Goal: Task Accomplishment & Management: Use online tool/utility

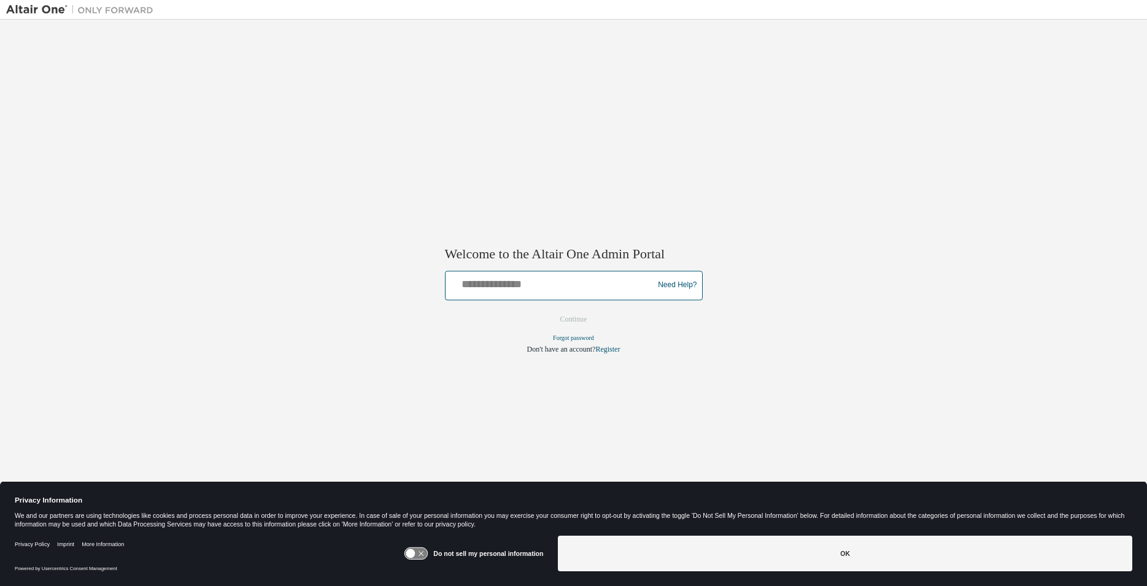
click at [604, 283] on input "text" at bounding box center [551, 283] width 202 height 18
type input "**********"
click at [572, 321] on button "Continue" at bounding box center [573, 319] width 53 height 18
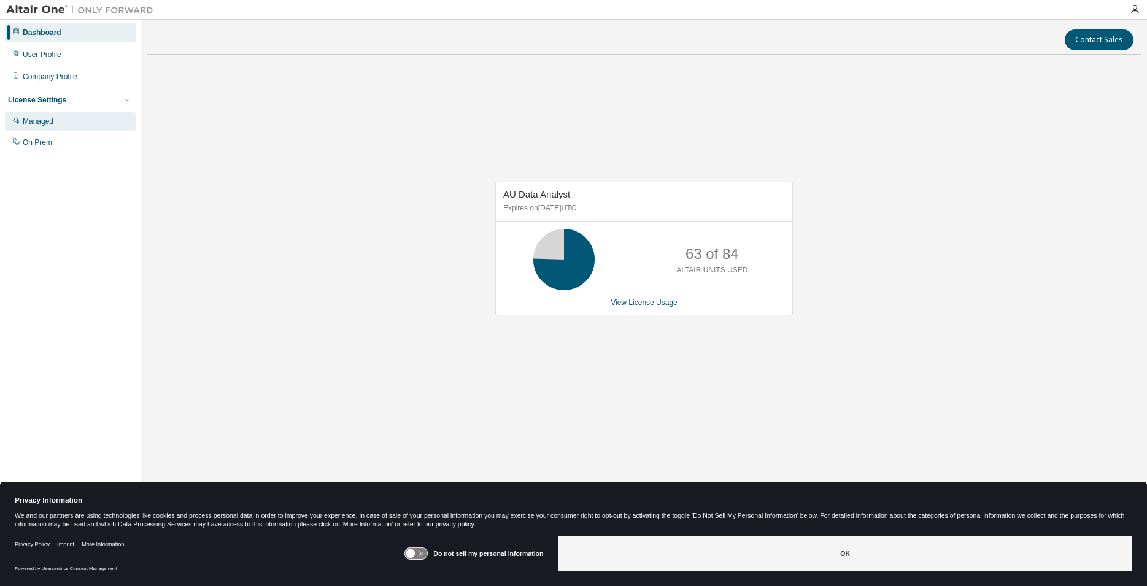
click at [53, 121] on div "Managed" at bounding box center [38, 122] width 31 height 10
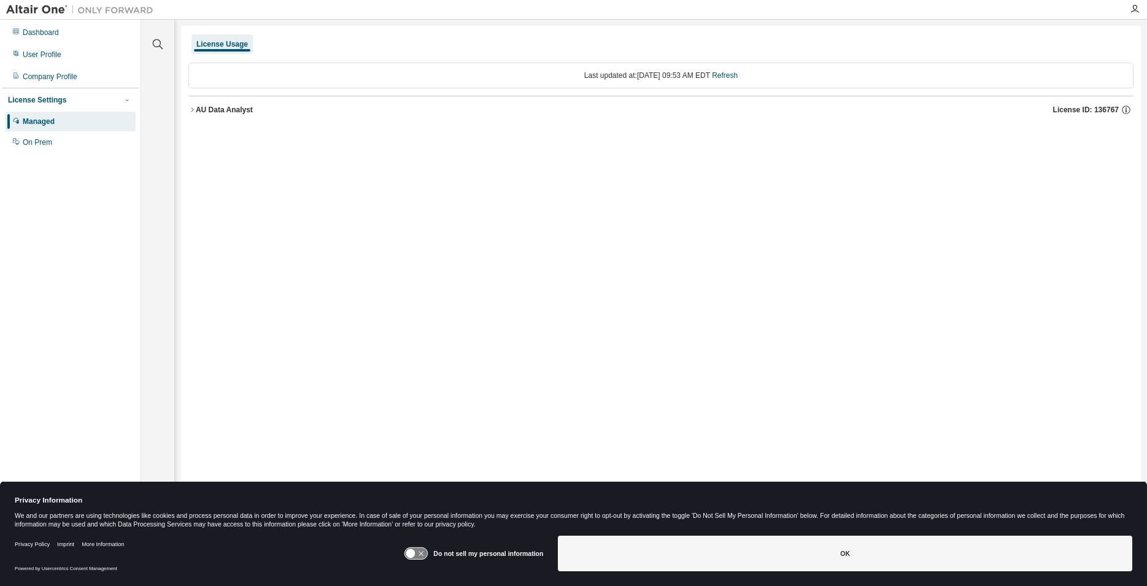
click at [236, 108] on div "AU Data Analyst" at bounding box center [224, 110] width 57 height 10
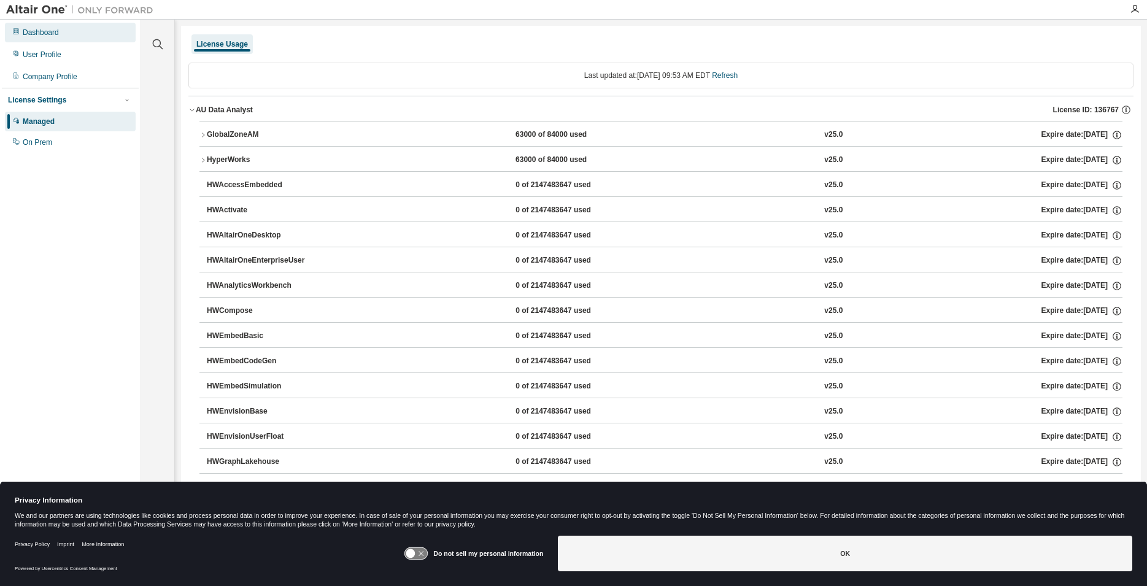
click at [29, 29] on div "Dashboard" at bounding box center [41, 33] width 36 height 10
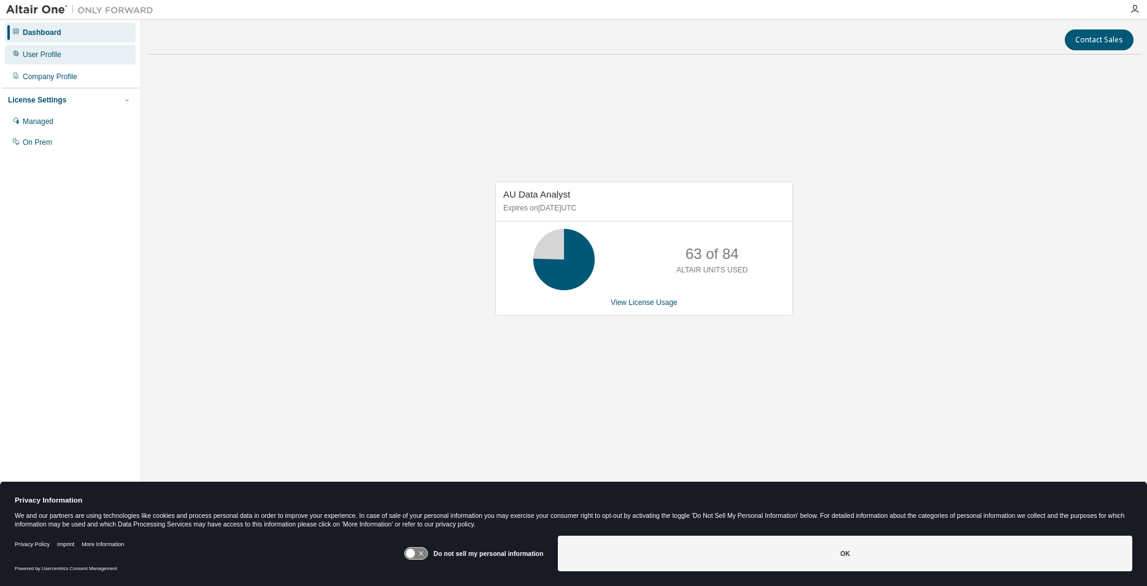
click at [42, 58] on div "User Profile" at bounding box center [42, 55] width 39 height 10
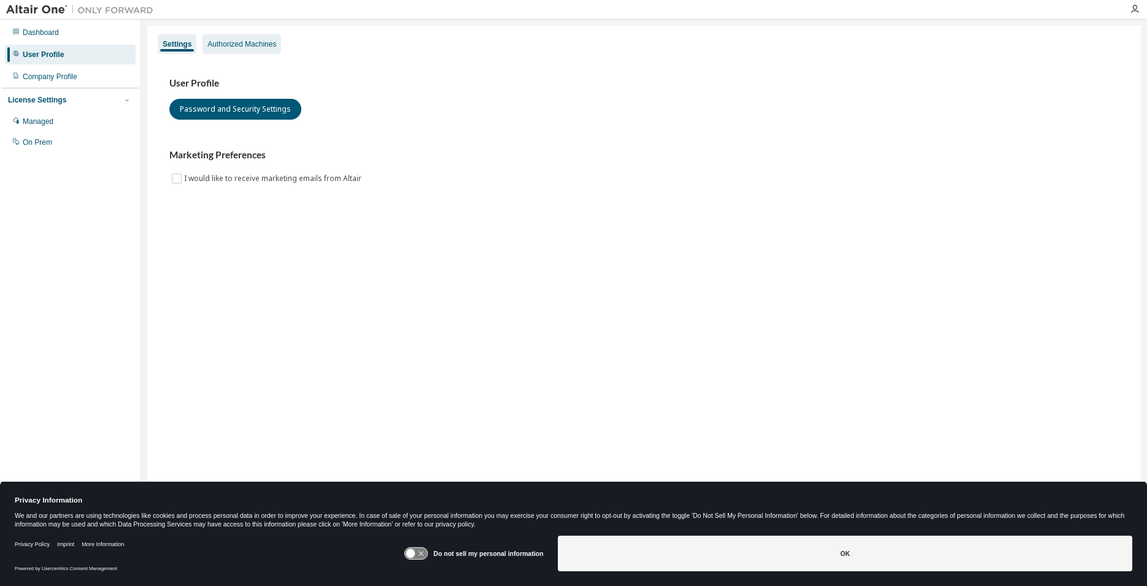
click at [265, 47] on div "Authorized Machines" at bounding box center [241, 44] width 69 height 10
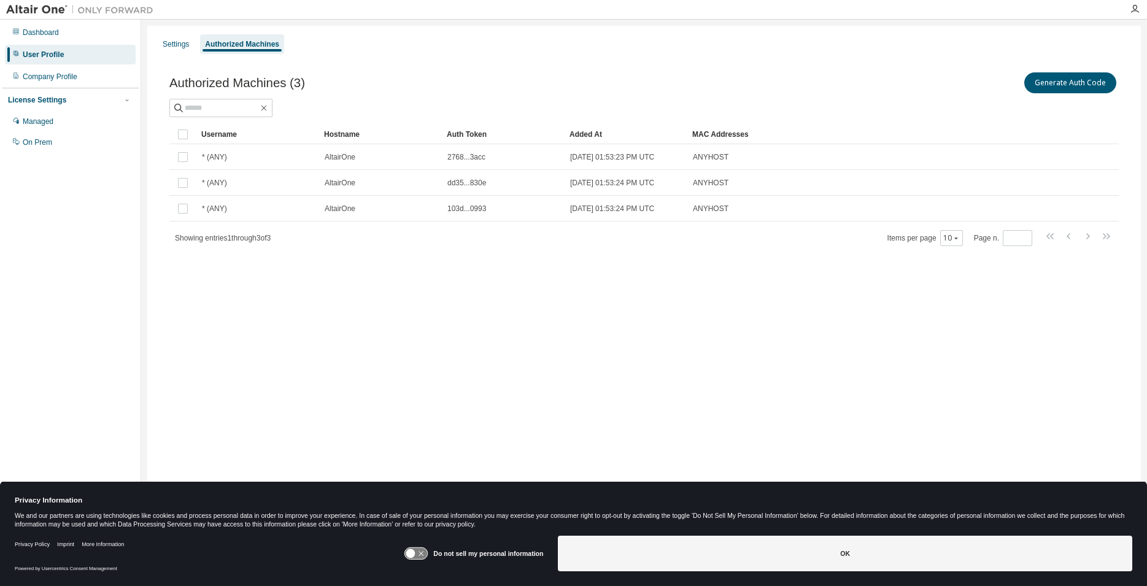
click at [113, 312] on div "Dashboard User Profile Company Profile License Settings Managed On Prem" at bounding box center [70, 273] width 137 height 505
click at [1072, 80] on button "Generate Auth Code" at bounding box center [1070, 82] width 92 height 21
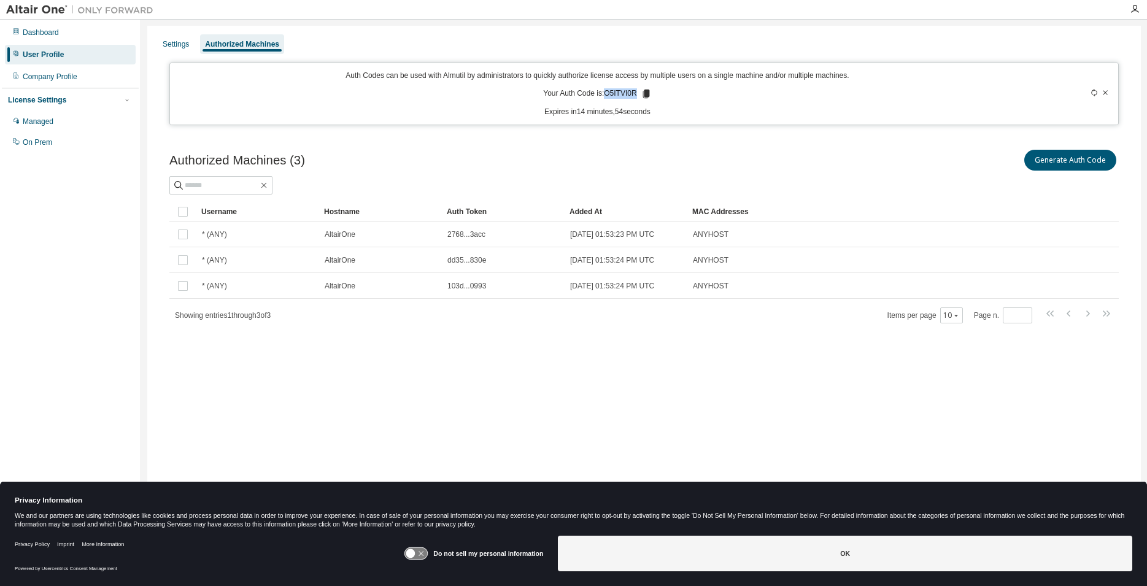
drag, startPoint x: 607, startPoint y: 95, endPoint x: 638, endPoint y: 95, distance: 30.7
click at [638, 95] on p "Your Auth Code is: O5ITVI0R" at bounding box center [597, 93] width 108 height 11
copy p "O5ITVI0R"
click at [937, 450] on div "Settings Authorized Machines Auth Codes can be used with Almutil by administrat…" at bounding box center [643, 285] width 993 height 518
click at [1043, 356] on div "Settings Authorized Machines Auth Codes can be used with Almutil by administrat…" at bounding box center [643, 285] width 993 height 518
